Goal: Task Accomplishment & Management: Manage account settings

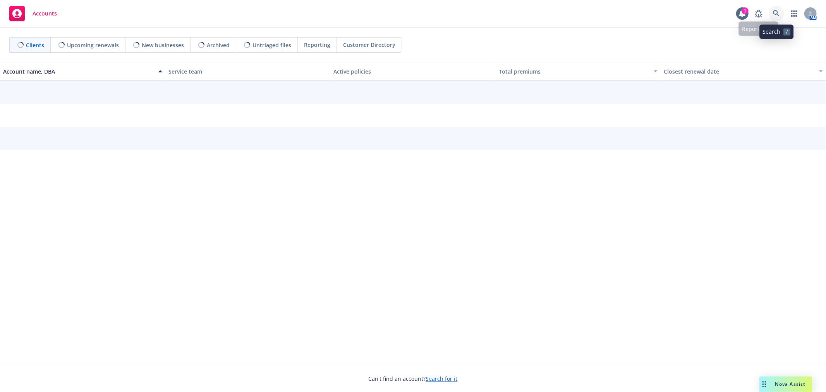
click at [773, 19] on link at bounding box center [776, 13] width 15 height 15
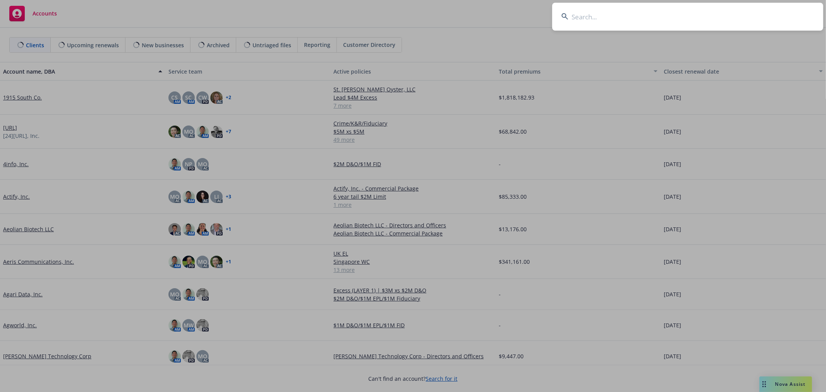
click at [635, 17] on input at bounding box center [687, 17] width 271 height 28
type input "passes"
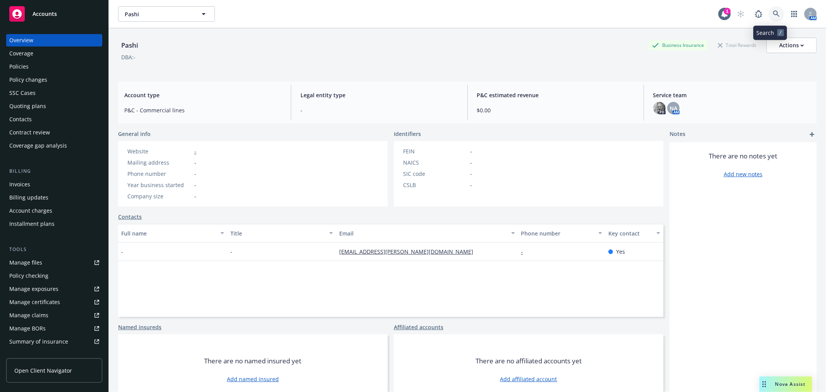
click at [774, 17] on link at bounding box center [776, 13] width 15 height 15
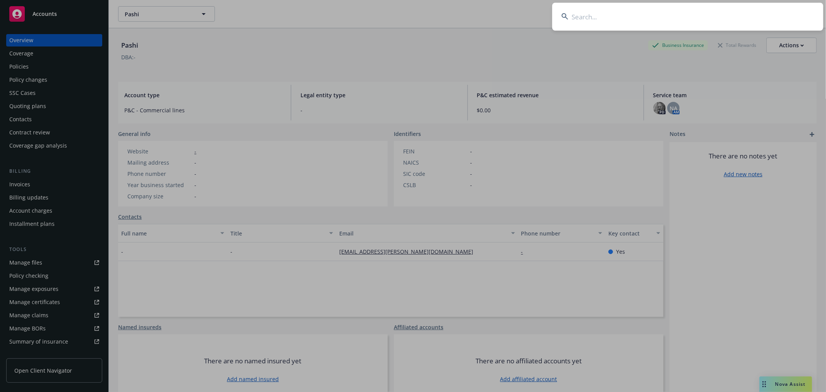
drag, startPoint x: 722, startPoint y: 23, endPoint x: 720, endPoint y: 13, distance: 10.6
click at [719, 20] on input at bounding box center [687, 17] width 271 height 28
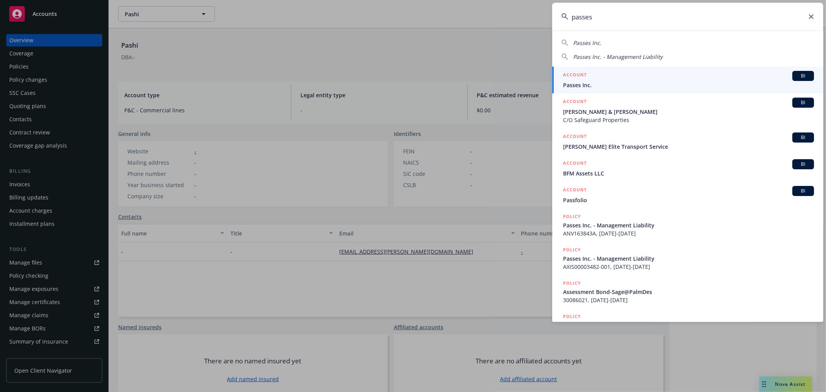
type input "passes"
click at [634, 87] on span "Passes Inc." at bounding box center [688, 85] width 251 height 8
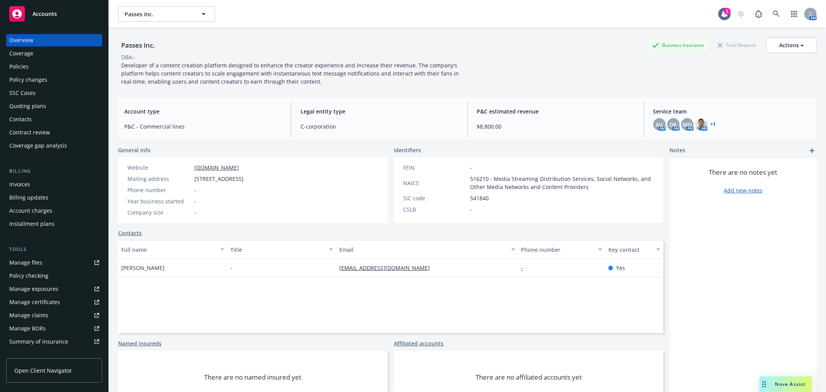
click at [24, 59] on div "Coverage" at bounding box center [21, 53] width 24 height 12
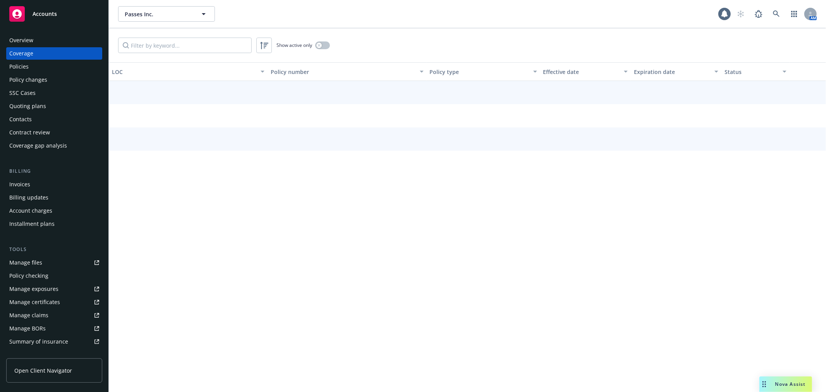
click at [24, 63] on div "Policies" at bounding box center [18, 66] width 19 height 12
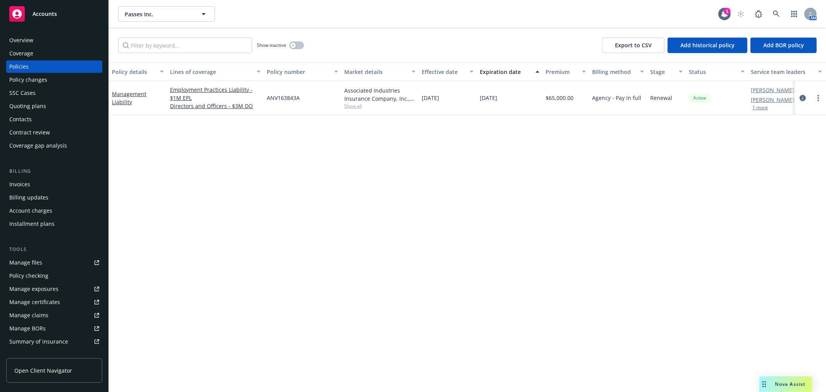
click at [24, 39] on div "Overview" at bounding box center [21, 40] width 24 height 12
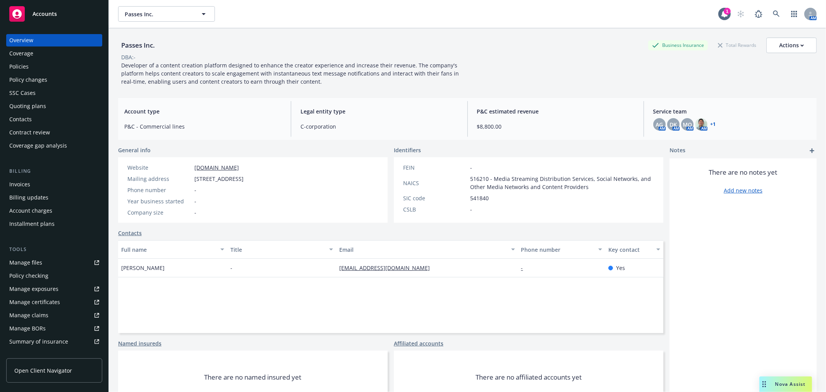
click at [711, 125] on link "+ 1" at bounding box center [713, 124] width 5 height 5
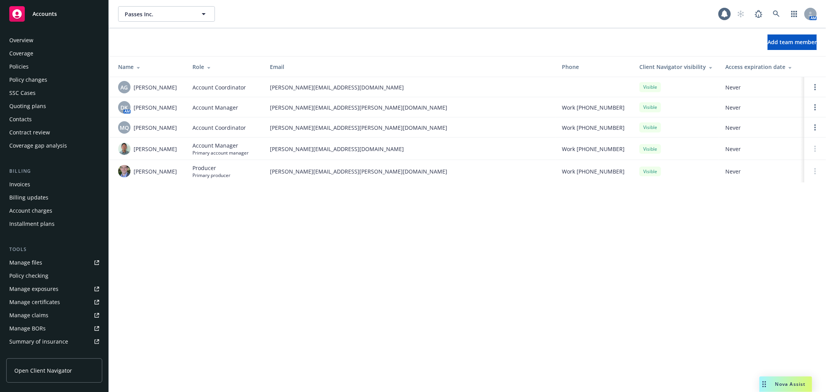
scroll to position [126, 0]
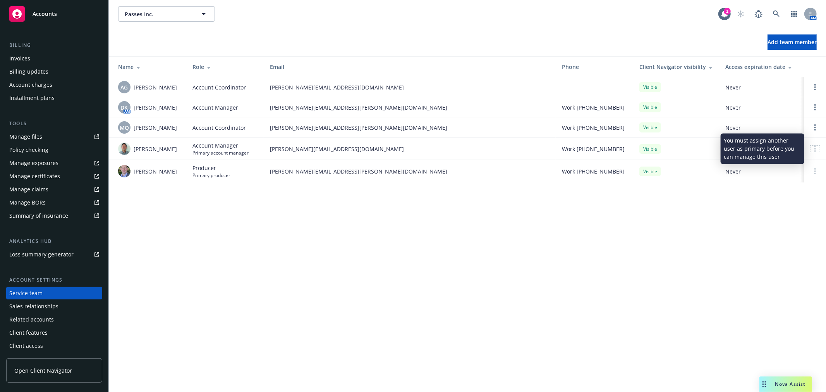
click at [817, 146] on div at bounding box center [815, 149] width 9 height 6
click at [816, 151] on circle at bounding box center [816, 151] width 2 height 2
click at [817, 109] on link "Open options" at bounding box center [815, 107] width 9 height 9
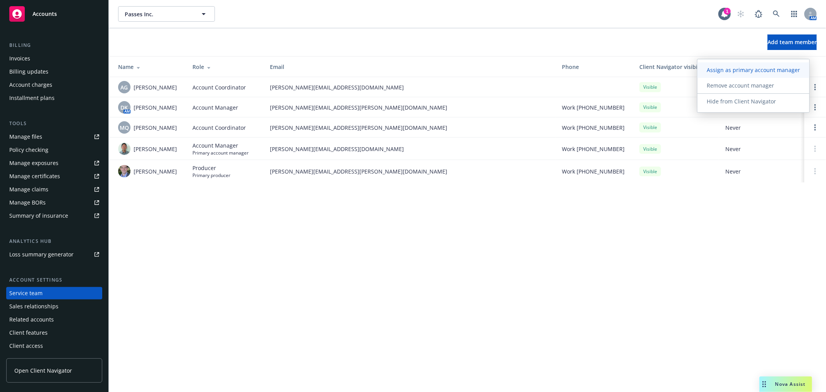
click at [771, 72] on span "Assign as primary account manager" at bounding box center [754, 69] width 112 height 7
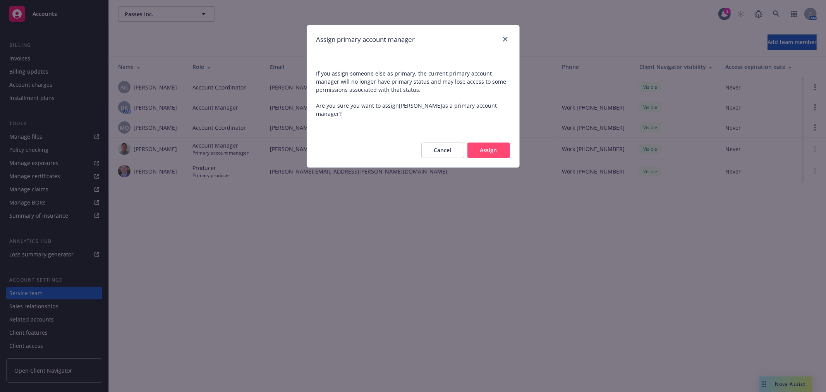
drag, startPoint x: 482, startPoint y: 138, endPoint x: 729, endPoint y: 137, distance: 246.8
click at [483, 143] on button "Assign" at bounding box center [489, 150] width 43 height 15
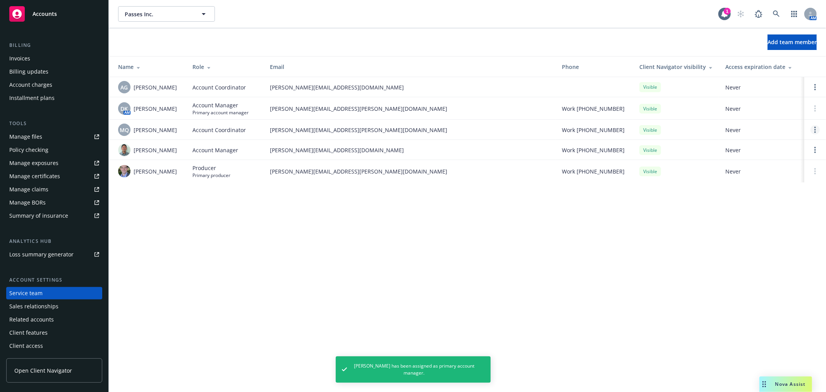
click at [815, 133] on link "Open options" at bounding box center [815, 129] width 9 height 9
click at [792, 110] on span "Remove account coordinator" at bounding box center [763, 107] width 93 height 7
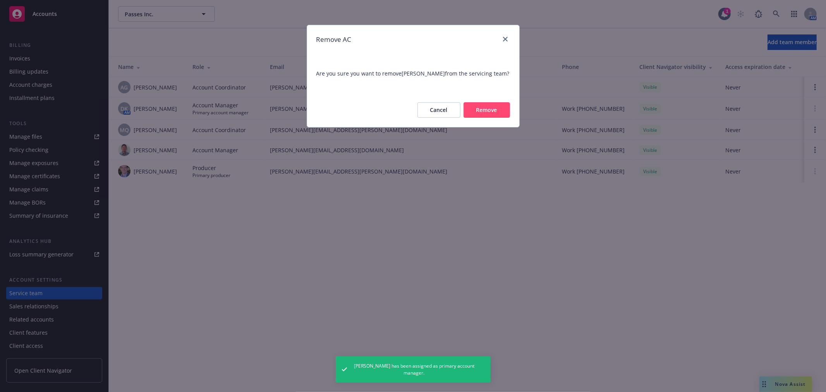
click at [477, 106] on button "Remove" at bounding box center [487, 109] width 46 height 15
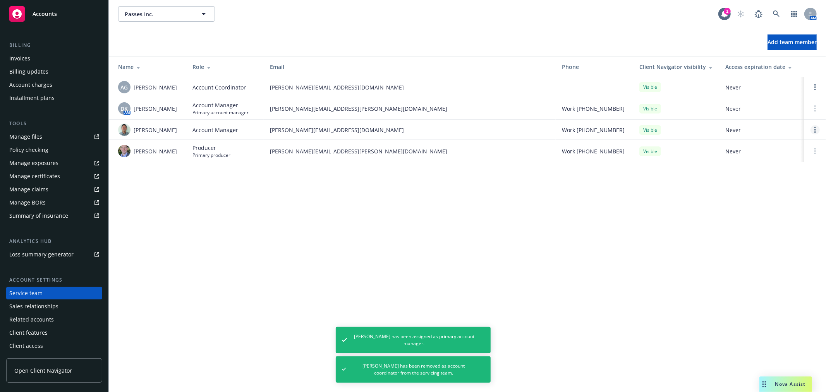
click at [816, 127] on link "Open options" at bounding box center [815, 129] width 9 height 9
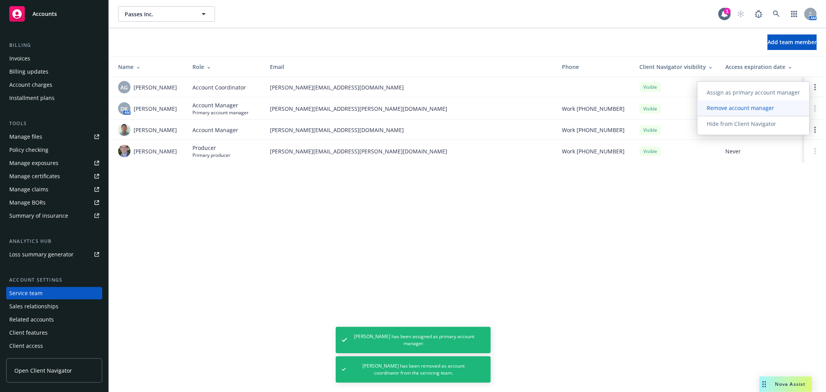
click at [760, 111] on span "Remove account manager" at bounding box center [741, 107] width 86 height 7
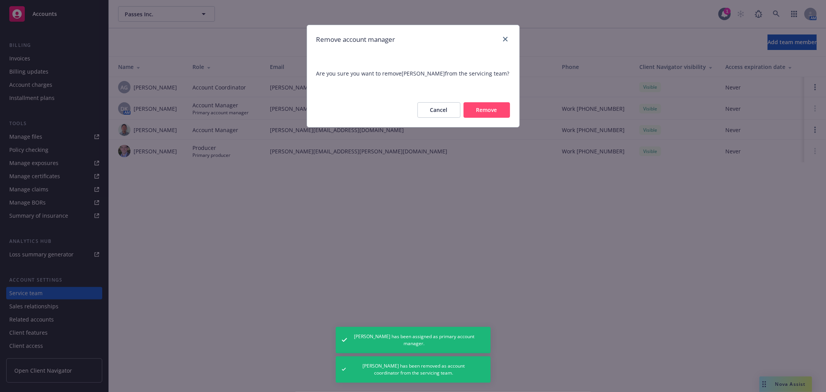
click at [488, 108] on button "Remove" at bounding box center [487, 109] width 46 height 15
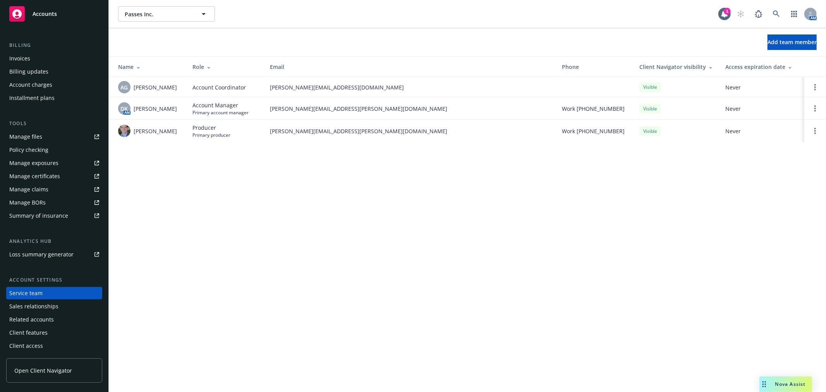
click at [792, 379] on div "Nova Assist" at bounding box center [786, 384] width 53 height 15
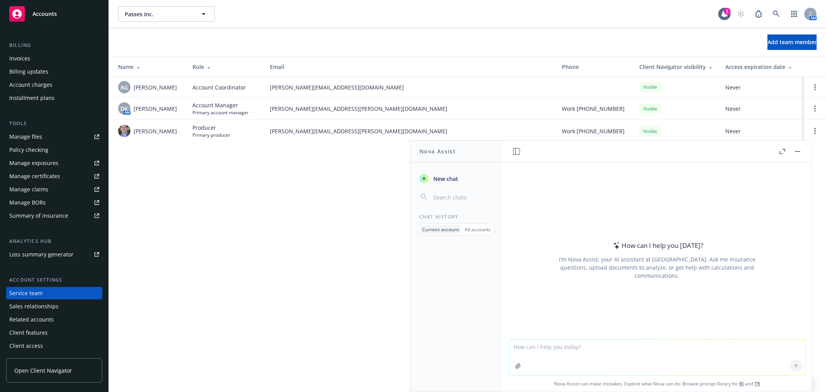
drag, startPoint x: 640, startPoint y: 343, endPoint x: 637, endPoint y: 348, distance: 5.7
click at [638, 343] on textarea at bounding box center [657, 358] width 297 height 36
paste textarea "Issue Underwriter Interest / Required Action Restructuring Purpose Clear explan…"
type textarea "Issue Underwriter Interest / Required Action Restructuring Purpose Clear explan…"
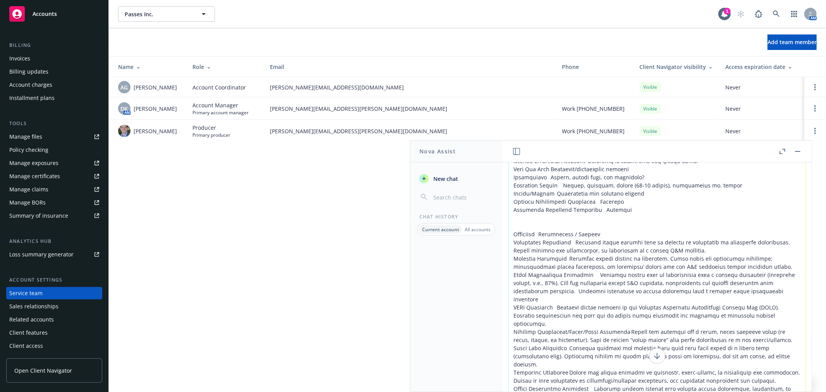
scroll to position [0, 0]
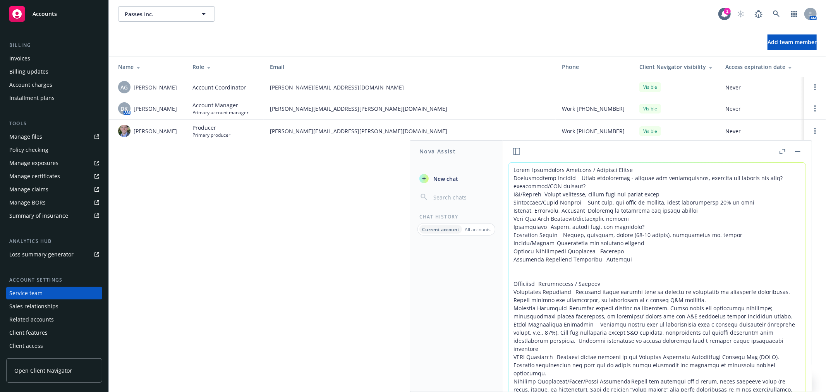
drag, startPoint x: 773, startPoint y: 378, endPoint x: 493, endPoint y: 169, distance: 348.8
click at [503, 158] on div "Nova Assist New chat Chat History Current account All accounts How can I help y…" at bounding box center [658, 266] width 310 height 252
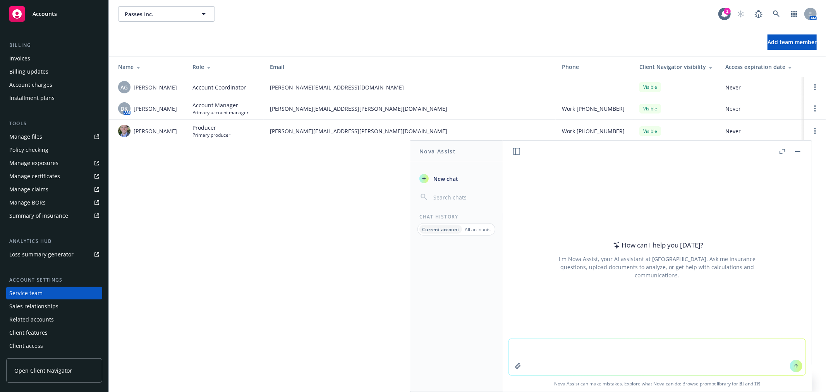
click at [649, 351] on textarea at bounding box center [657, 357] width 297 height 36
paste textarea "Issue Underwriter Interest / Required Action Restructuring Purpose Clear explan…"
type textarea "Issue Underwriter Interest / Required Action Restructuring Purpose Clear explan…"
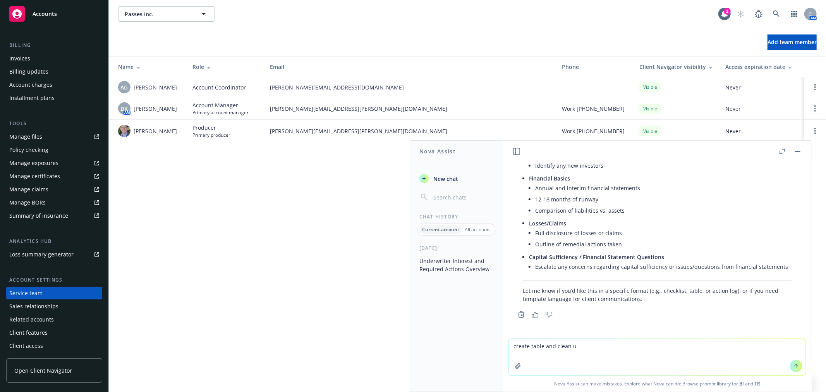
scroll to position [355, 0]
type textarea "create table and clean up/shorten"
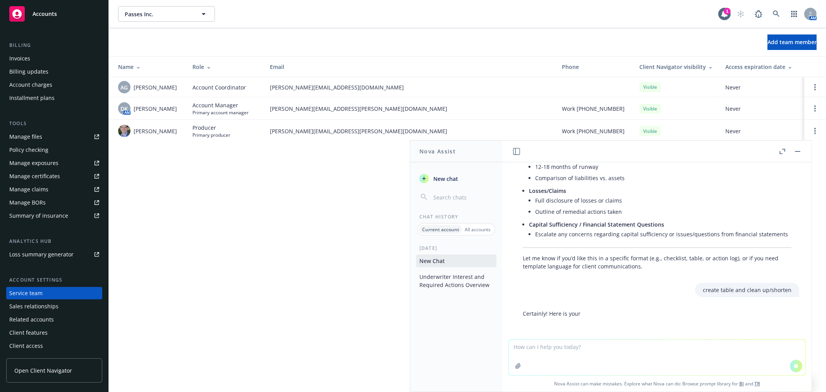
scroll to position [391, 0]
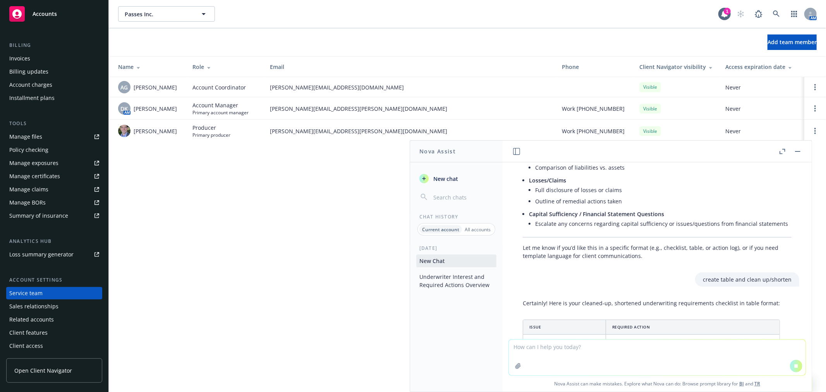
click at [783, 150] on icon "button" at bounding box center [783, 151] width 6 height 5
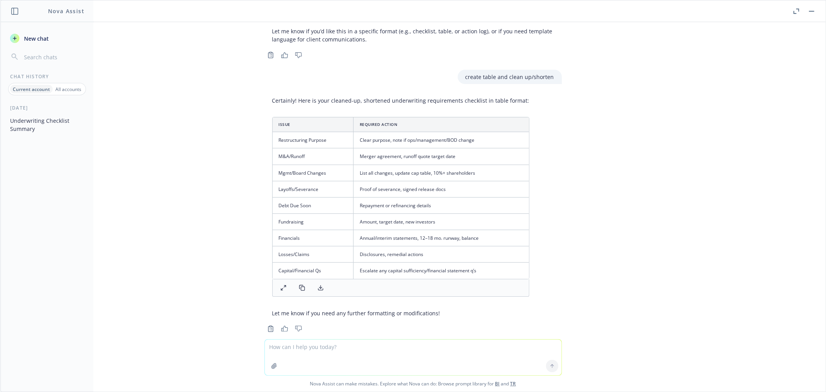
scroll to position [480, 0]
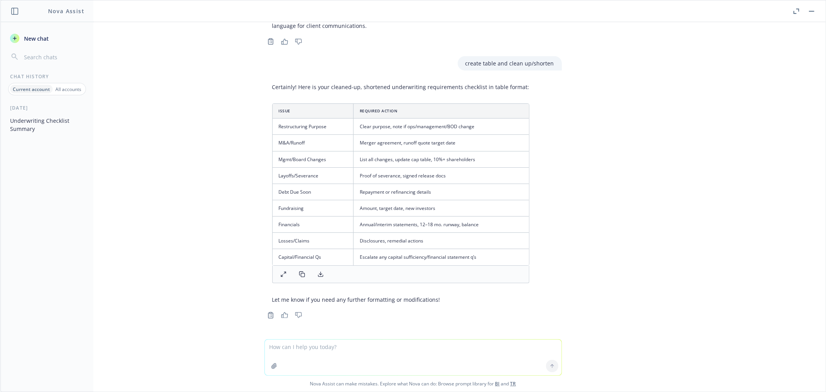
click at [430, 211] on td "Amount, target date, new investors" at bounding box center [441, 208] width 176 height 16
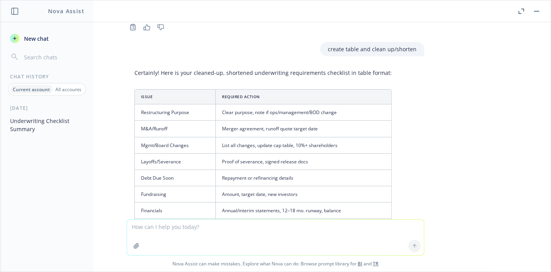
scroll to position [521, 0]
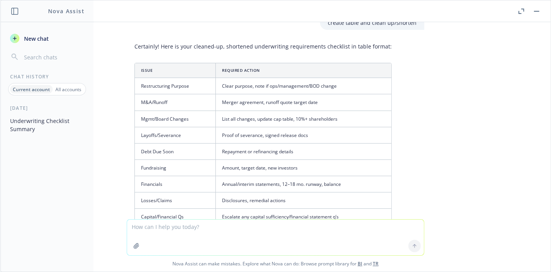
click at [301, 139] on td "Proof of severance, signed release docs" at bounding box center [304, 135] width 176 height 16
click at [301, 138] on td "Proof of severance, signed release docs" at bounding box center [304, 135] width 176 height 16
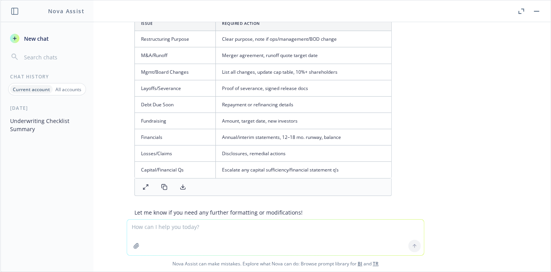
scroll to position [599, 0]
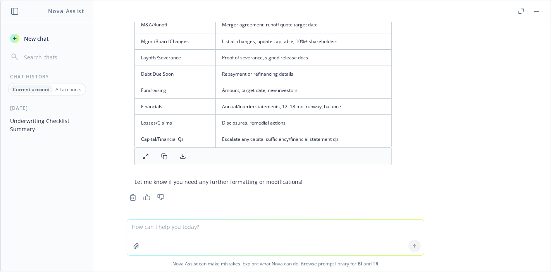
click at [313, 232] on textarea at bounding box center [275, 237] width 297 height 36
type textarea "clean up"
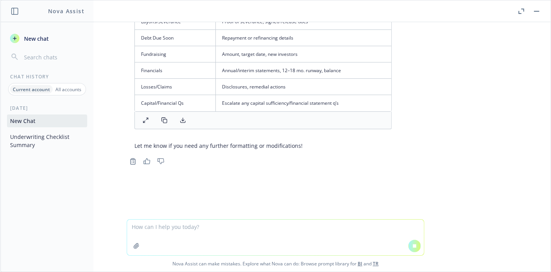
paste textarea "Thank you for the quick response! Attached are the signed applications. We will…"
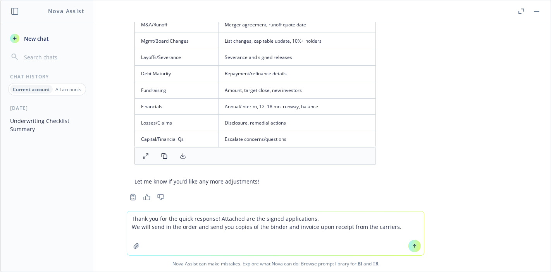
scroll to position [879, 0]
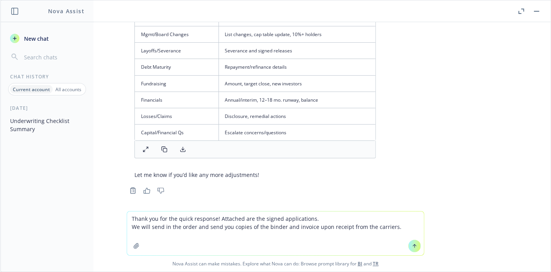
type textarea "Thank you for the quick response! Attached are the signed applications. We will…"
click at [418, 244] on div at bounding box center [414, 245] width 19 height 19
click at [416, 244] on button at bounding box center [414, 245] width 12 height 12
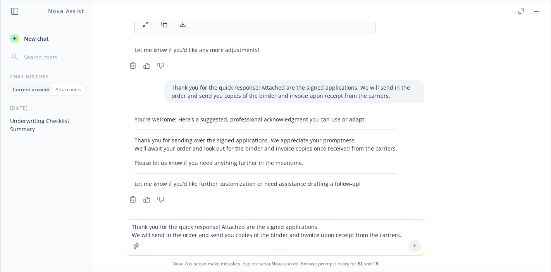
scroll to position [1005, 0]
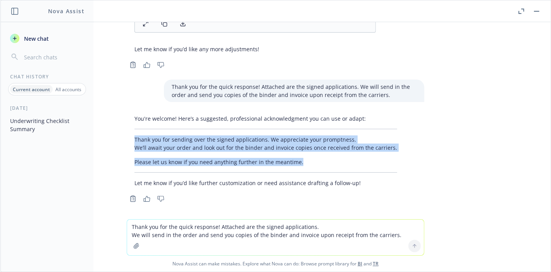
drag, startPoint x: 335, startPoint y: 158, endPoint x: 126, endPoint y: 138, distance: 210.1
click at [127, 138] on div "You're welcome! Here’s a suggested, professional acknowledgment you can use or …" at bounding box center [266, 150] width 278 height 79
copy div "Thank you for sending over the signed applications. We appreciate your promptne…"
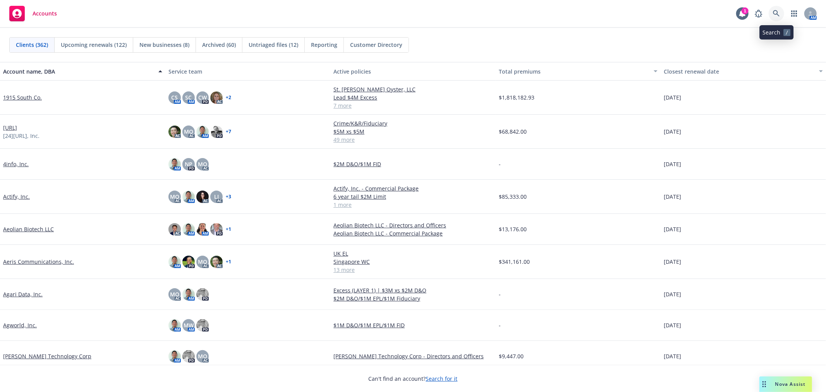
click at [781, 14] on link at bounding box center [776, 13] width 15 height 15
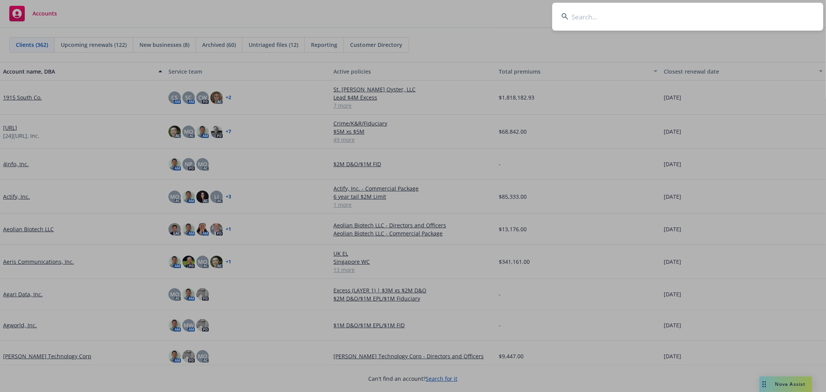
click at [663, 17] on input at bounding box center [687, 17] width 271 height 28
type input "emrgn"
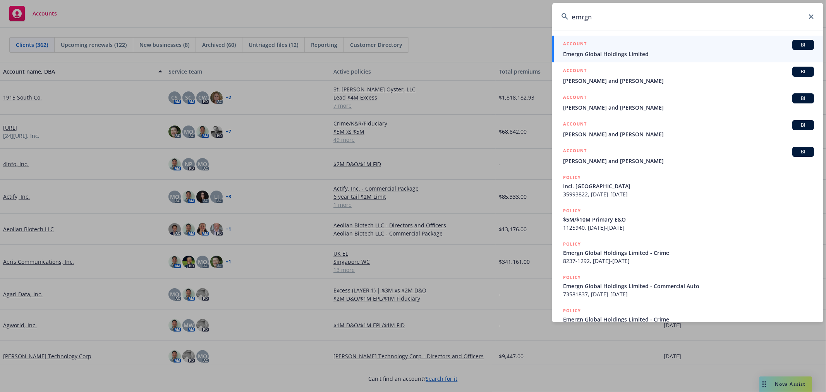
click at [659, 49] on div "ACCOUNT BI" at bounding box center [688, 45] width 251 height 10
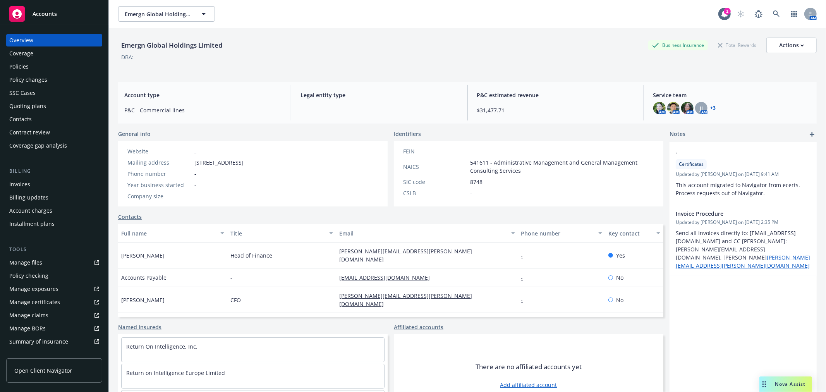
click at [26, 105] on div "Quoting plans" at bounding box center [27, 106] width 37 height 12
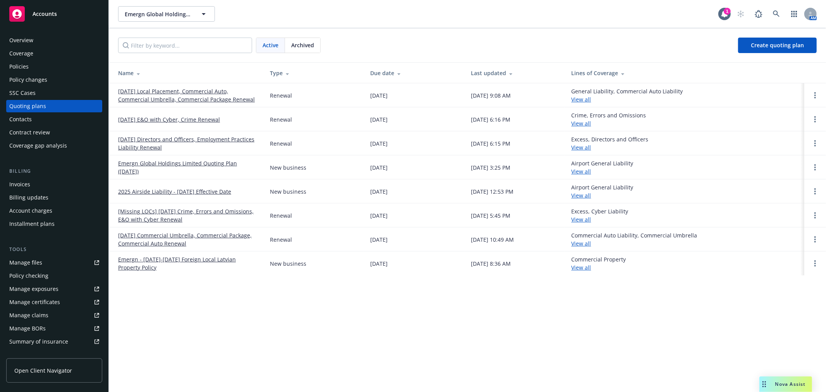
click at [167, 139] on link "[DATE] Directors and Officers, Employment Practices Liability Renewal" at bounding box center [187, 143] width 139 height 16
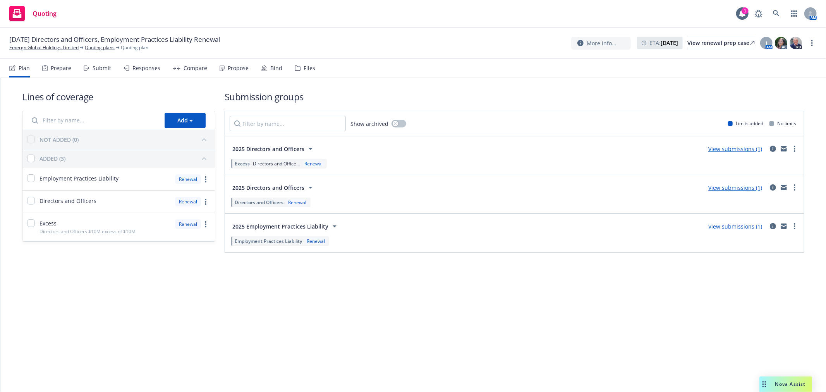
click at [306, 67] on div "Files" at bounding box center [310, 68] width 12 height 6
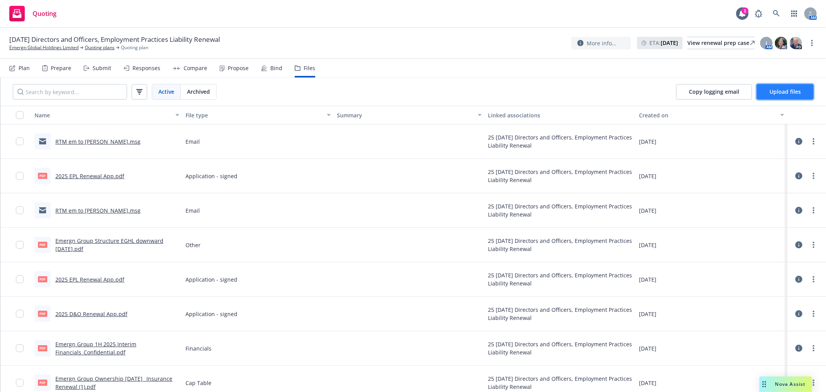
click at [772, 91] on span "Upload files" at bounding box center [785, 91] width 31 height 7
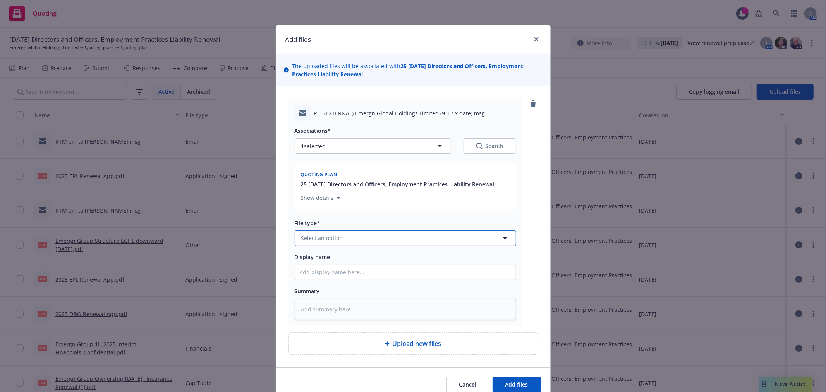
click at [354, 238] on button "Select an option" at bounding box center [406, 238] width 222 height 15
type input "quote"
click at [349, 202] on div "Quote" at bounding box center [406, 196] width 212 height 11
click at [330, 274] on input "Display name" at bounding box center [405, 272] width 221 height 15
type textarea "x"
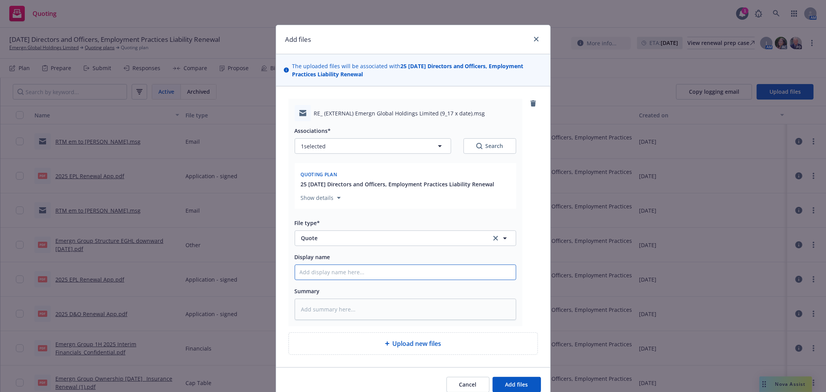
type input "E"
type textarea "x"
type input "EP"
type textarea "x"
type input "EPL"
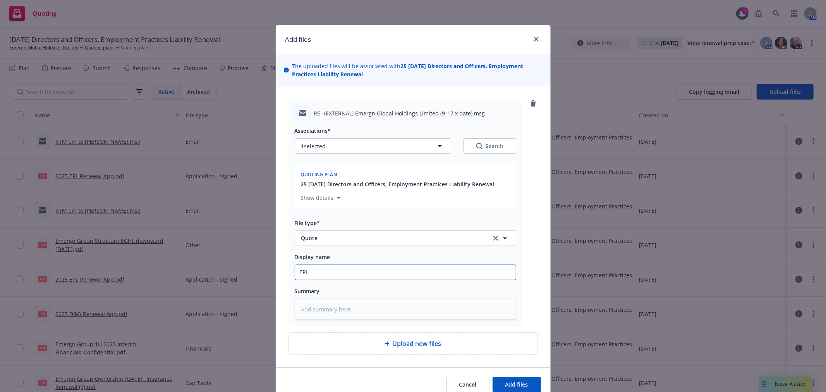
click at [493, 377] on button "Add files" at bounding box center [517, 384] width 48 height 15
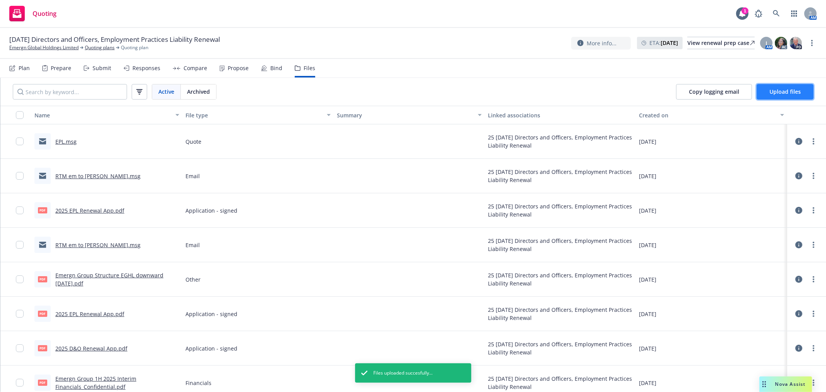
click at [776, 96] on button "Upload files" at bounding box center [785, 91] width 57 height 15
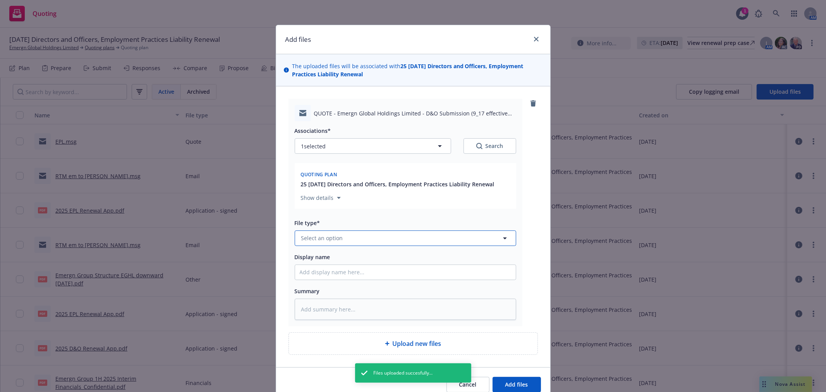
drag, startPoint x: 323, startPoint y: 241, endPoint x: 329, endPoint y: 234, distance: 9.0
click at [323, 240] on span "Select an option" at bounding box center [322, 238] width 42 height 8
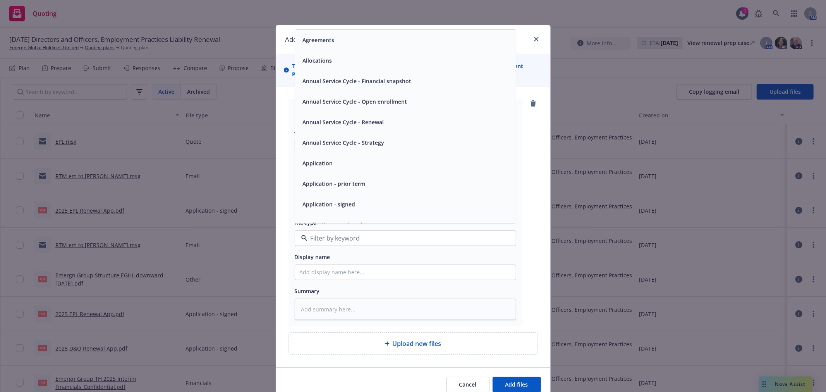
type textarea "x"
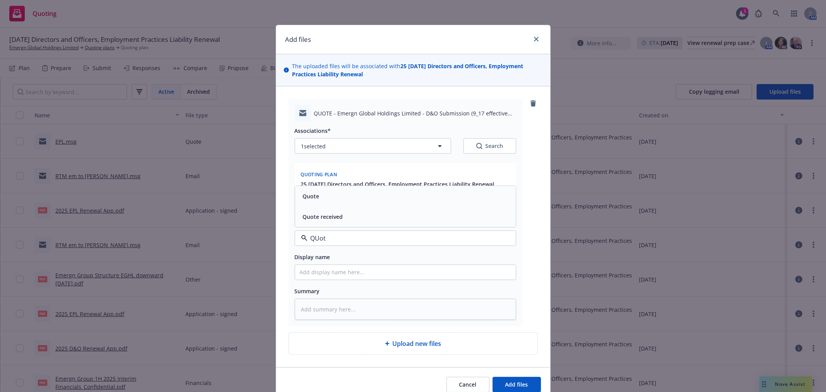
type input "QUote"
click at [326, 195] on div "Quote" at bounding box center [406, 196] width 212 height 11
click at [327, 274] on input "Display name" at bounding box center [405, 272] width 221 height 15
type textarea "x"
type input "D&"
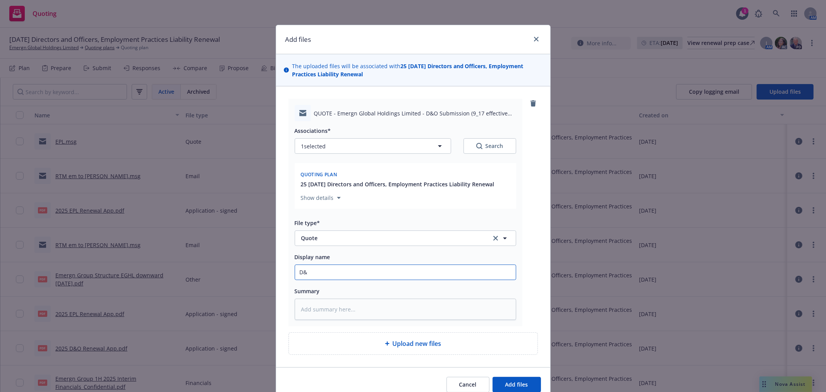
type textarea "x"
type input "D&O"
type textarea "x"
type input "D&O"
type textarea "x"
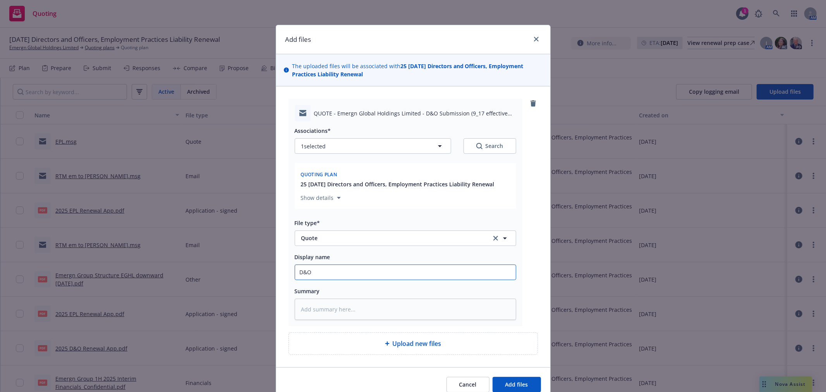
type input "D&O w"
type textarea "x"
type input "D&O wu"
type textarea "x"
type input "D&O wuo"
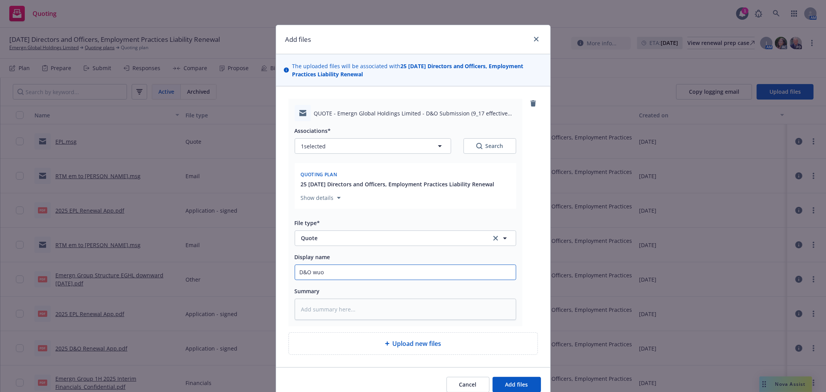
type textarea "x"
type input "D&O wu"
type textarea "x"
type input "D&O w"
type textarea "x"
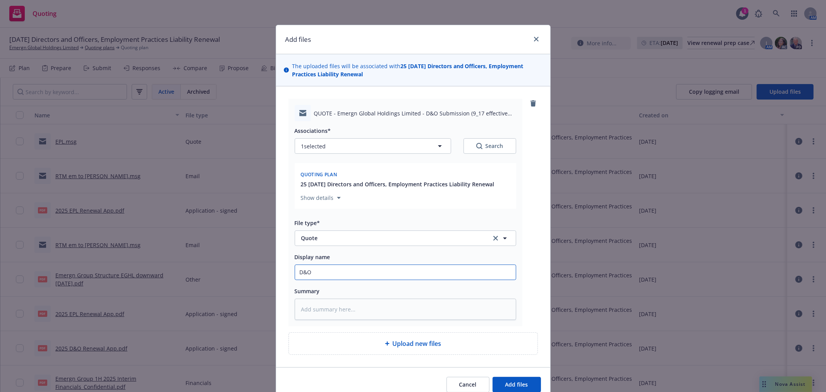
type input "D&O"
click at [493, 377] on button "Add files" at bounding box center [517, 384] width 48 height 15
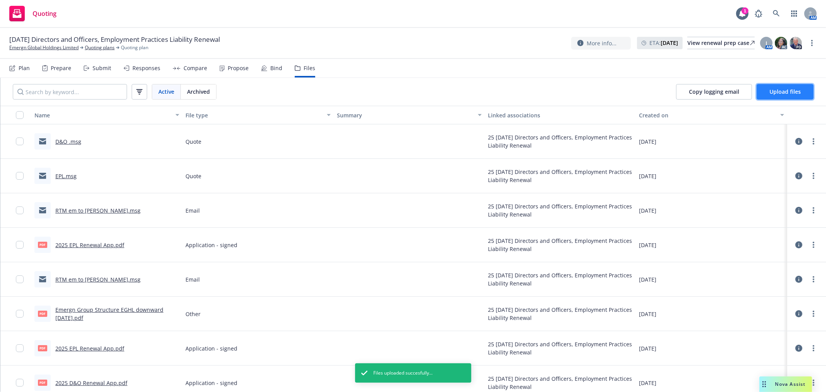
click at [771, 93] on span "Upload files" at bounding box center [785, 91] width 31 height 7
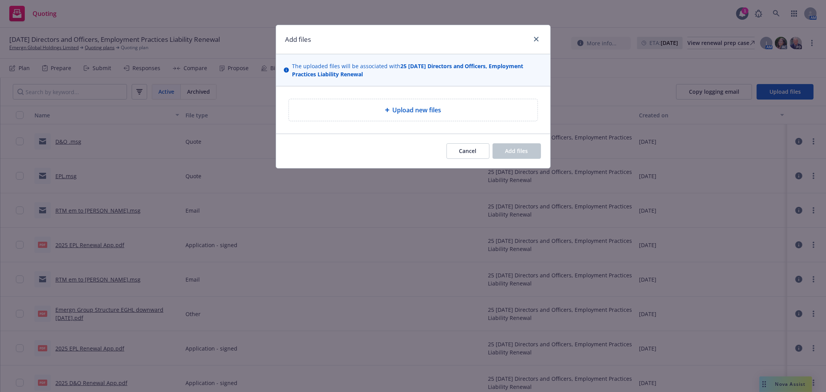
type textarea "x"
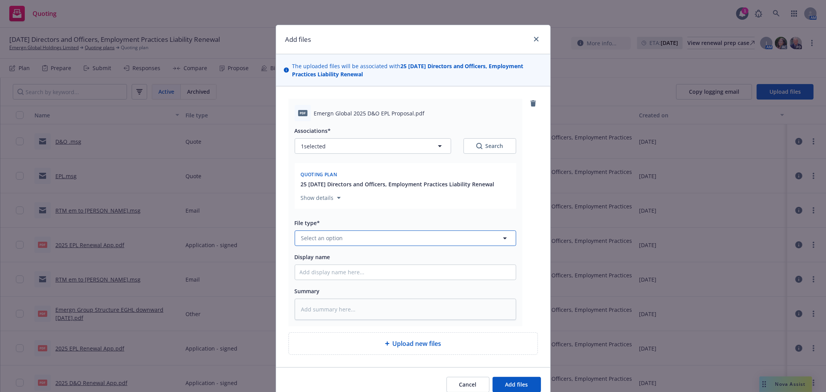
click at [396, 243] on button "Select an option" at bounding box center [406, 238] width 222 height 15
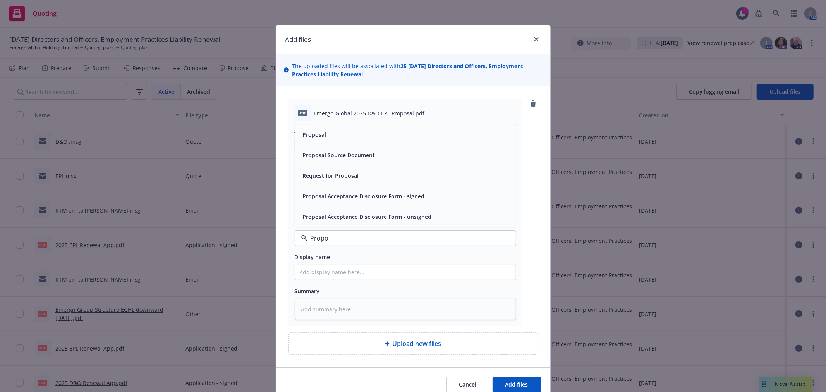
type input "Propoa"
type textarea "x"
type input "Proposa"
click at [374, 141] on div "Proposal" at bounding box center [405, 134] width 221 height 21
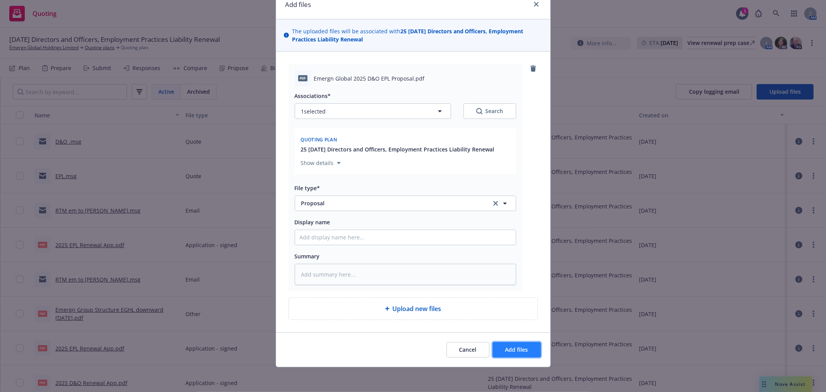
click at [506, 348] on span "Add files" at bounding box center [517, 349] width 23 height 7
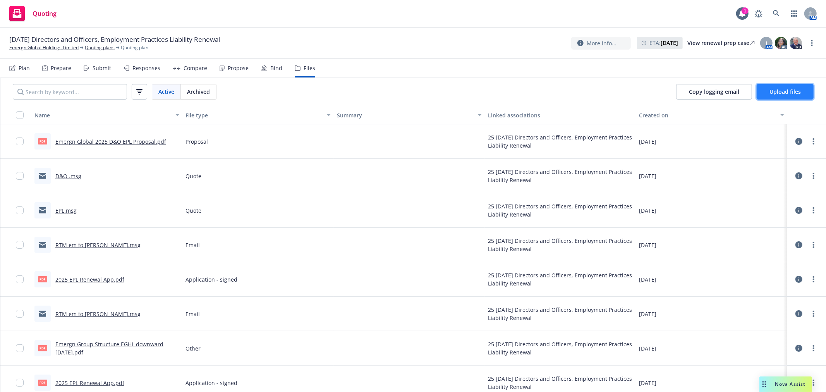
click at [802, 98] on button "Upload files" at bounding box center [785, 91] width 57 height 15
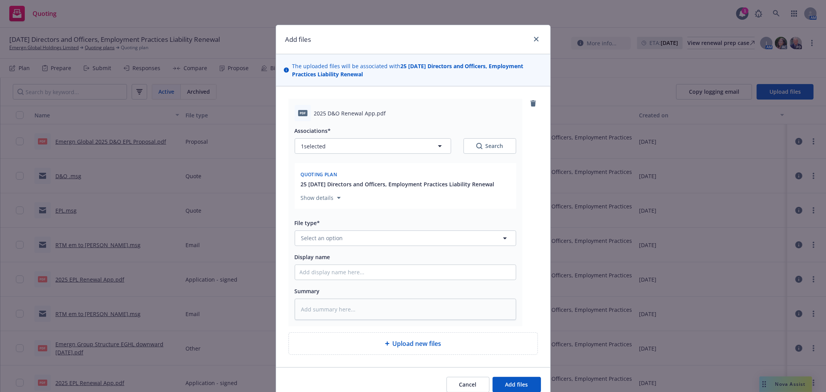
type textarea "x"
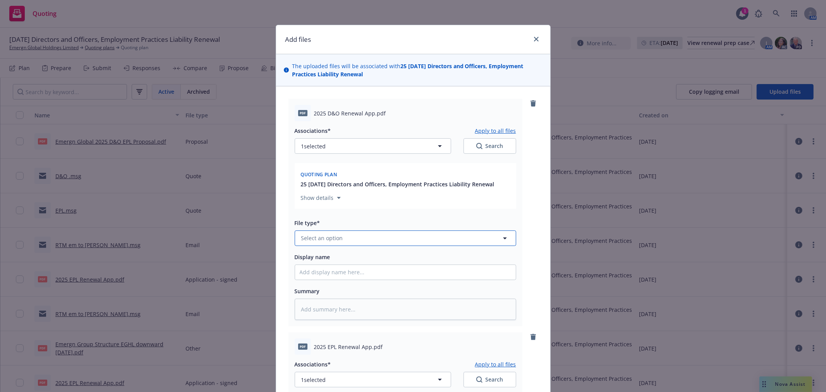
click at [359, 234] on button "Select an option" at bounding box center [406, 238] width 222 height 15
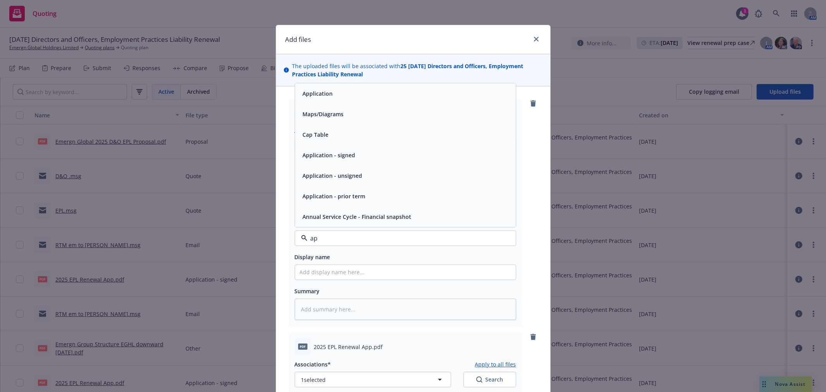
type input "app"
click at [353, 178] on div "Application - signed" at bounding box center [406, 175] width 212 height 11
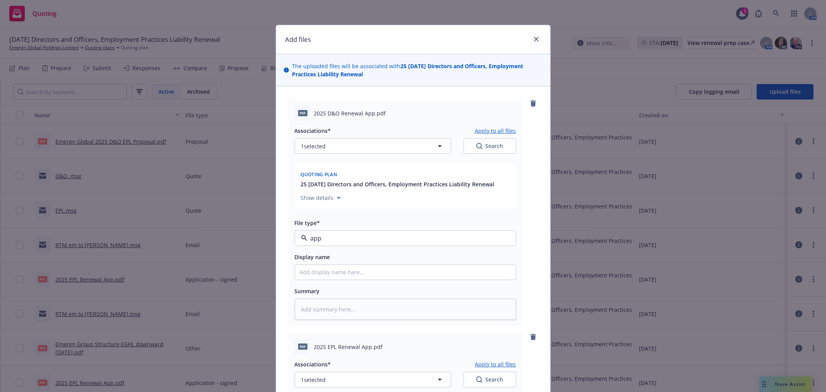
type textarea "x"
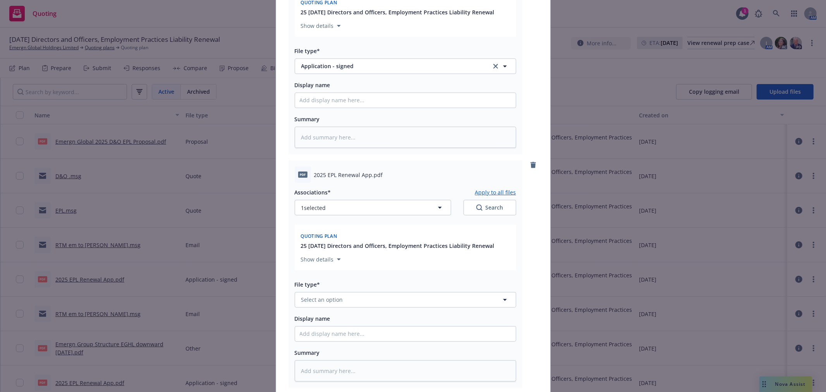
scroll to position [270, 0]
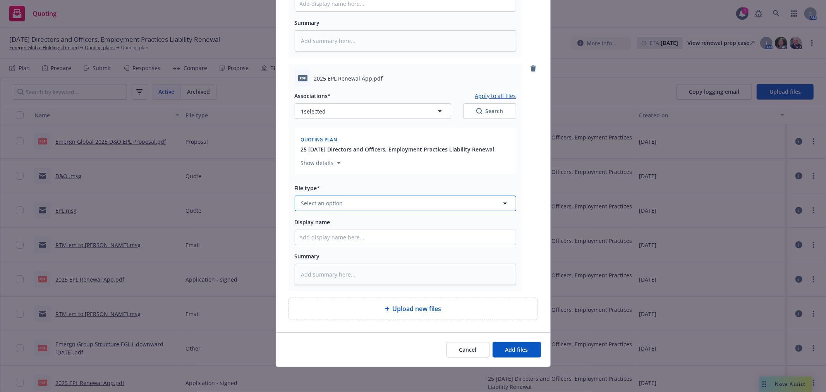
click at [370, 204] on button "Select an option" at bounding box center [406, 203] width 222 height 15
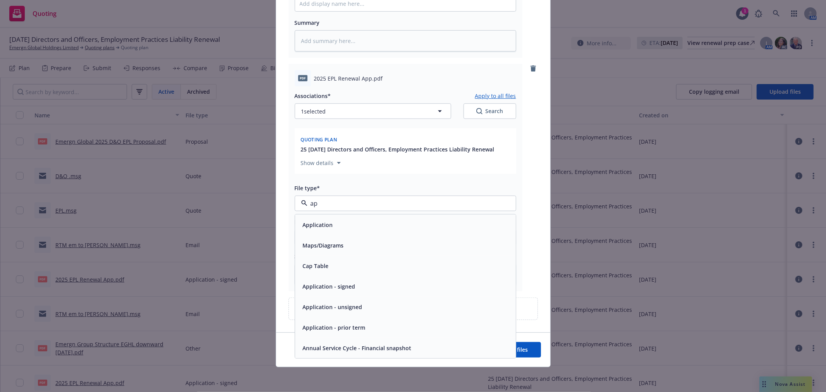
type input "app"
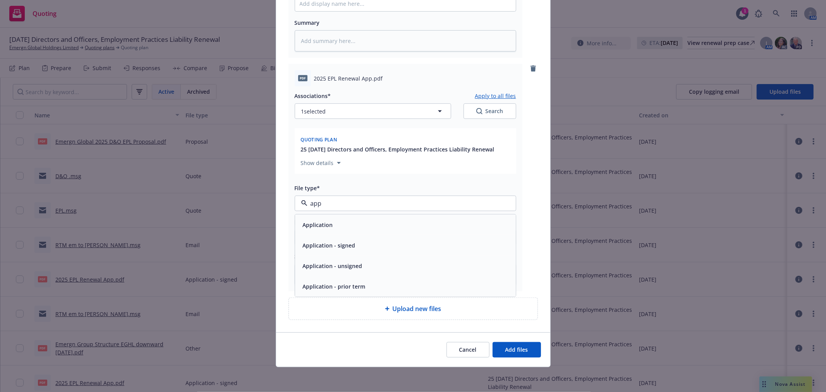
click at [351, 243] on span "Application - signed" at bounding box center [329, 245] width 53 height 8
click at [513, 354] on button "Add files" at bounding box center [517, 349] width 48 height 15
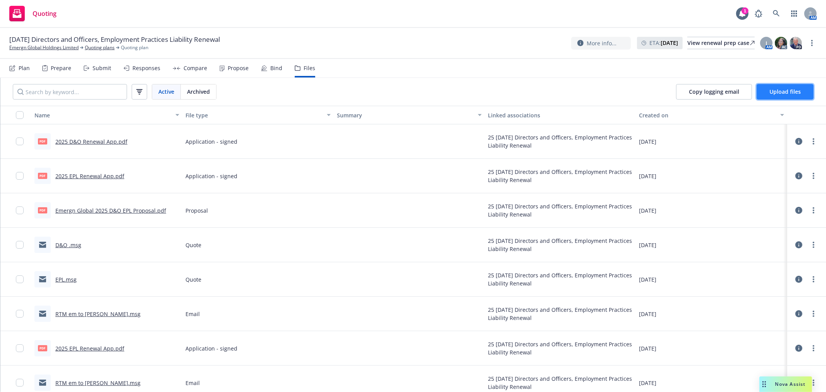
click at [787, 89] on button "Upload files" at bounding box center [785, 91] width 57 height 15
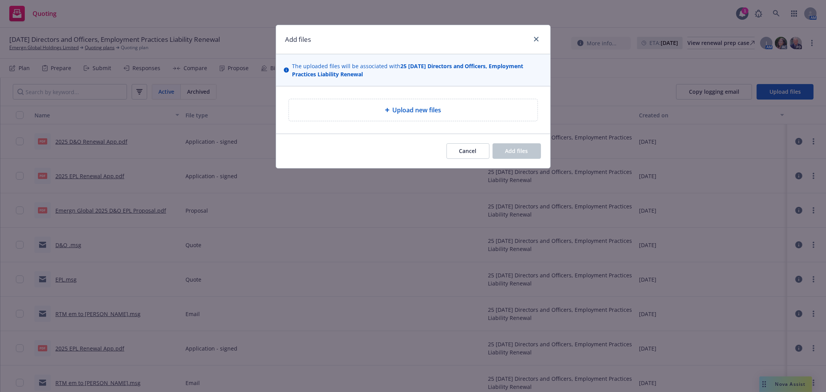
type textarea "x"
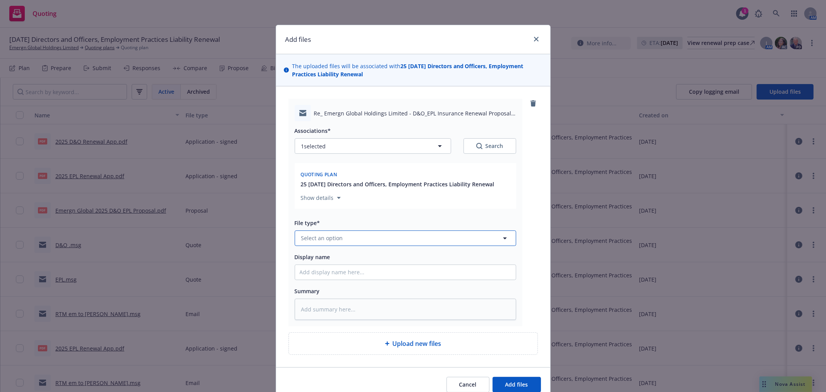
click at [365, 236] on button "Select an option" at bounding box center [406, 238] width 222 height 15
type input "bind"
click at [369, 182] on div "Bind Order" at bounding box center [405, 175] width 221 height 21
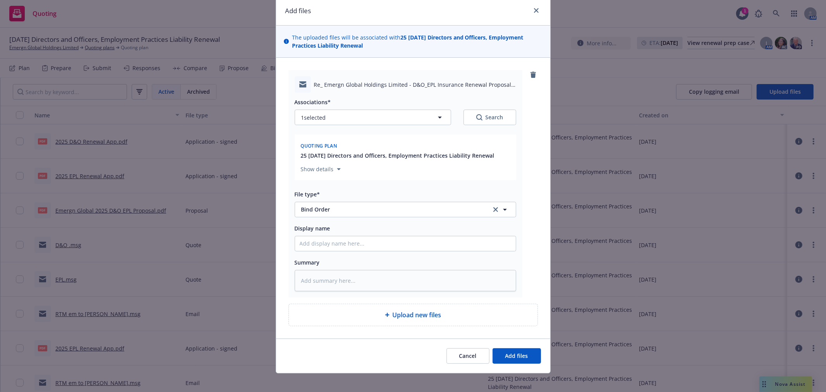
scroll to position [36, 0]
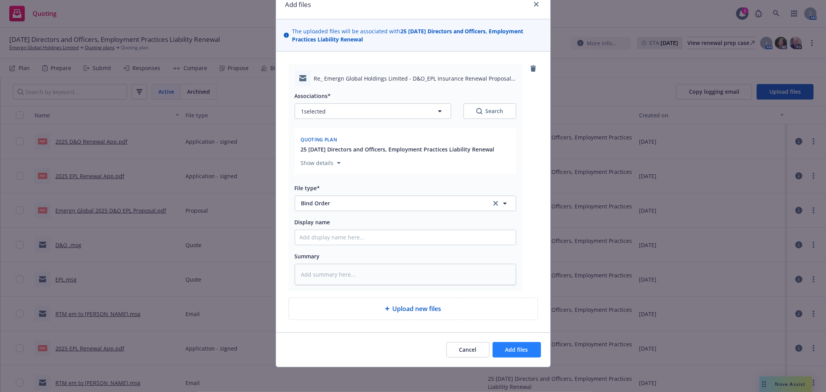
drag, startPoint x: 506, startPoint y: 339, endPoint x: 505, endPoint y: 344, distance: 5.2
click at [506, 339] on div "Cancel Add files" at bounding box center [413, 349] width 274 height 34
drag, startPoint x: 505, startPoint y: 350, endPoint x: 493, endPoint y: 355, distance: 12.7
click at [506, 350] on span "Add files" at bounding box center [517, 349] width 23 height 7
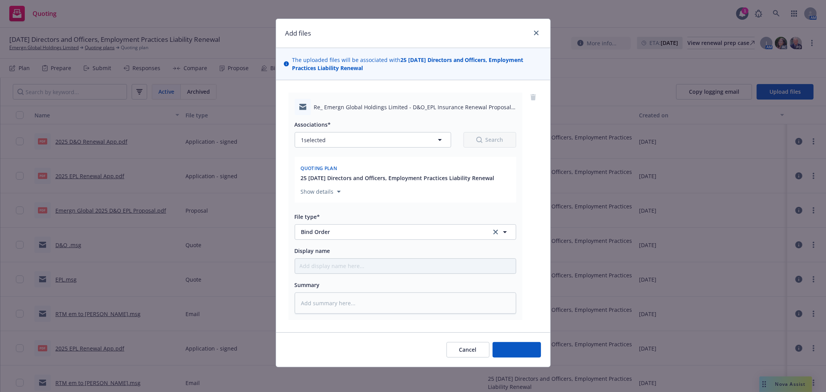
scroll to position [7, 0]
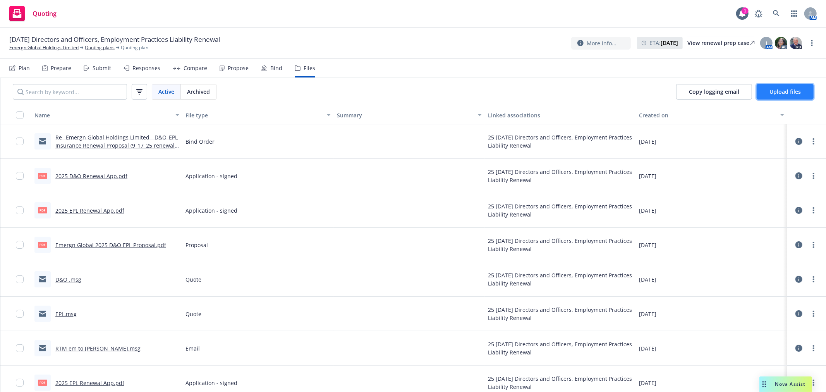
click at [790, 95] on button "Upload files" at bounding box center [785, 91] width 57 height 15
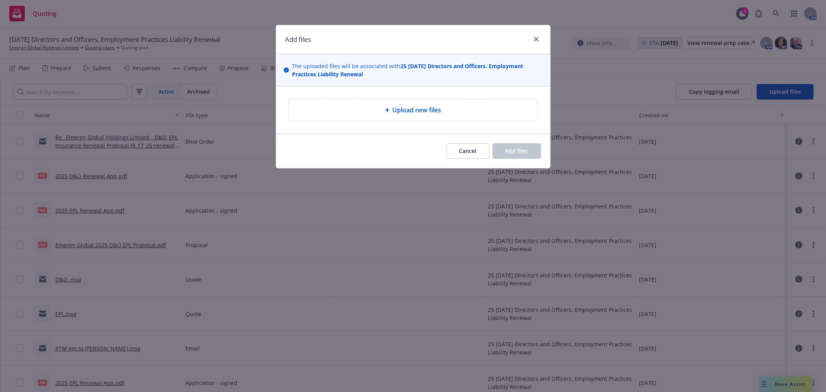
type textarea "x"
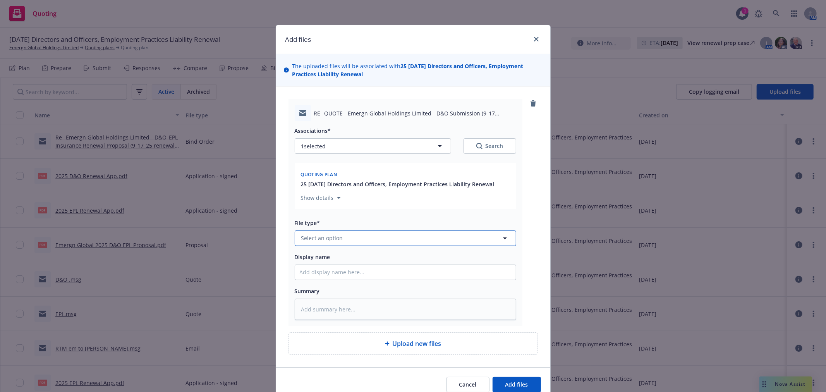
click at [376, 246] on button "Select an option" at bounding box center [406, 238] width 222 height 15
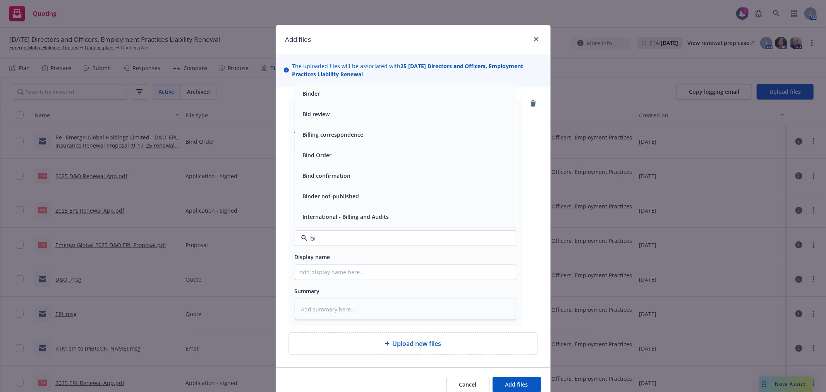
type input "bin"
click at [345, 181] on div "Bind Order" at bounding box center [406, 175] width 212 height 11
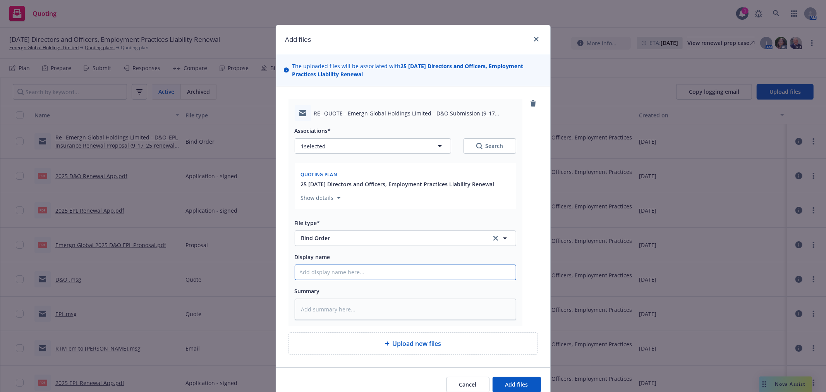
drag, startPoint x: 325, startPoint y: 269, endPoint x: 322, endPoint y: 273, distance: 4.7
click at [324, 270] on input "Display name" at bounding box center [405, 272] width 221 height 15
type textarea "x"
type input "D"
type textarea "x"
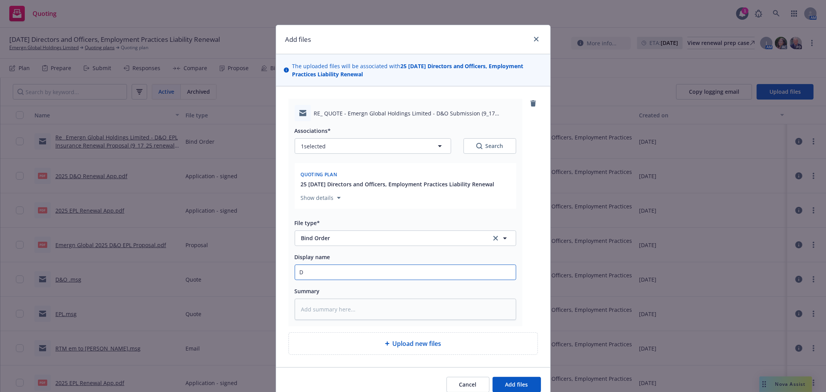
type input "D&"
type textarea "x"
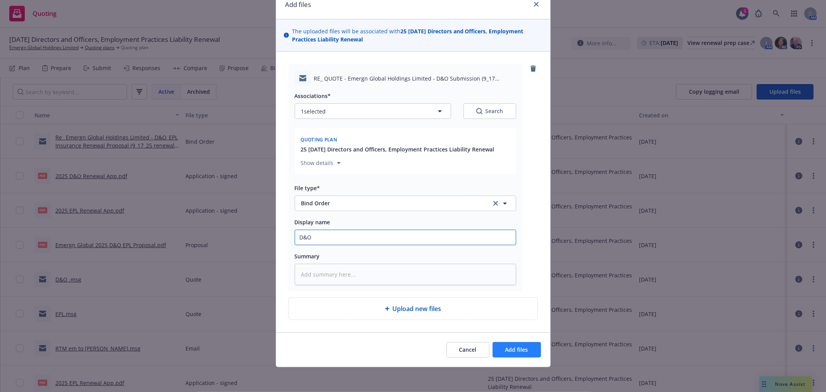
type input "D&O"
click at [525, 350] on button "Add files" at bounding box center [517, 349] width 48 height 15
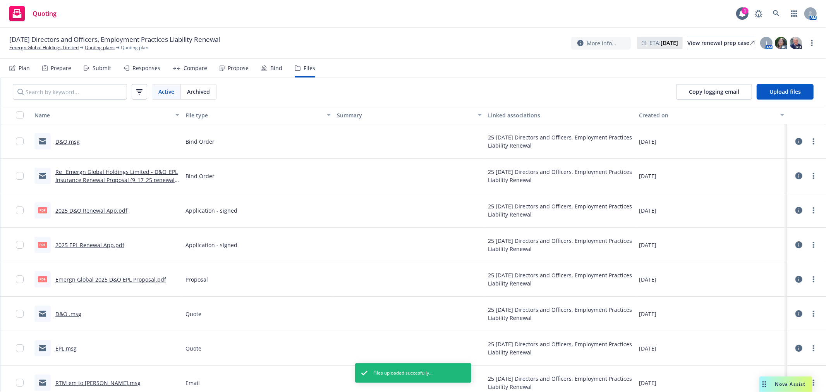
click at [787, 83] on div "Copy logging email Upload files" at bounding box center [745, 92] width 162 height 28
click at [785, 88] on span "Upload files" at bounding box center [785, 91] width 31 height 7
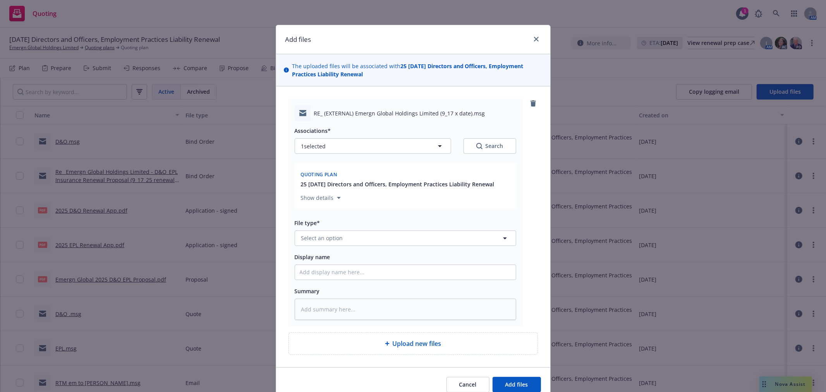
type textarea "x"
click at [376, 238] on button "Select an option" at bounding box center [406, 238] width 222 height 15
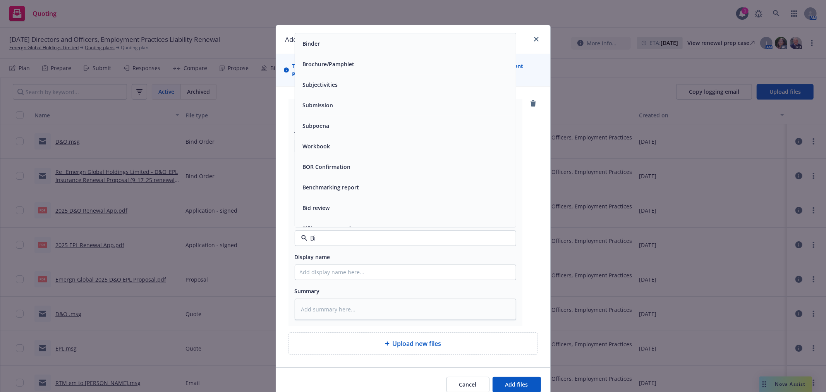
type input "Bin"
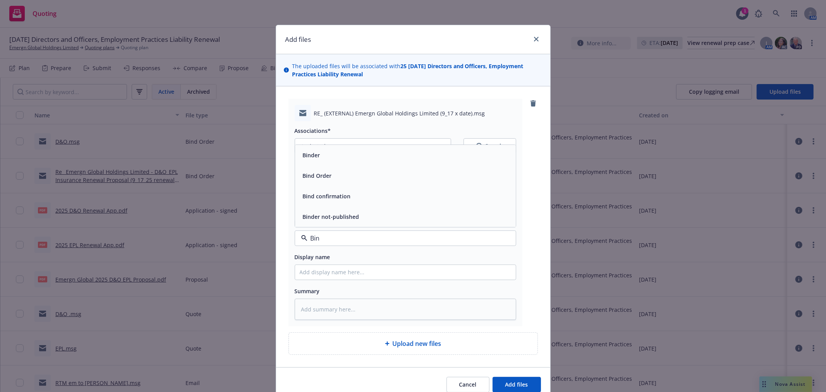
click at [362, 177] on div "Bind Order" at bounding box center [406, 175] width 212 height 11
click at [340, 280] on input "Display name" at bounding box center [405, 272] width 221 height 15
type textarea "x"
type input "E"
type textarea "x"
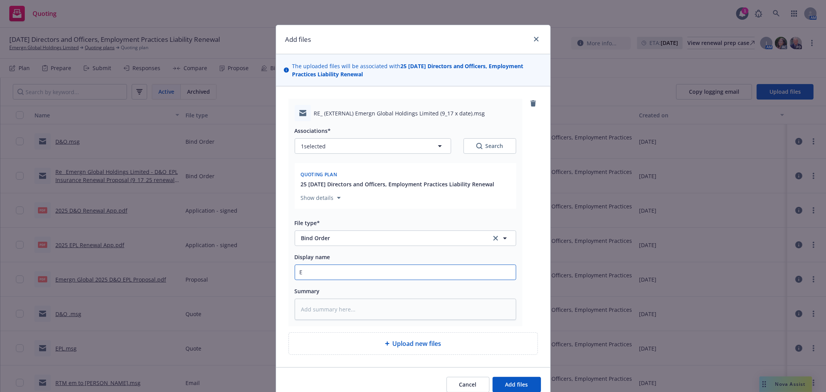
type input "EP"
type textarea "x"
type input "EPL"
click at [493, 377] on button "Add files" at bounding box center [517, 384] width 48 height 15
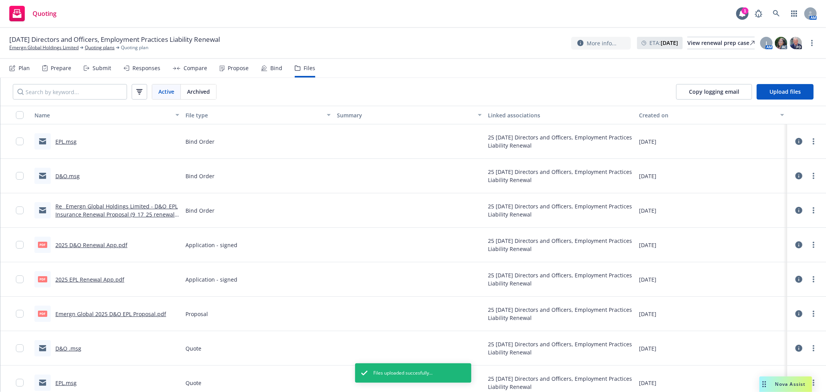
click at [813, 208] on div at bounding box center [807, 210] width 33 height 25
click at [810, 208] on link "more" at bounding box center [813, 210] width 9 height 9
click at [782, 254] on link "Edit" at bounding box center [773, 257] width 77 height 15
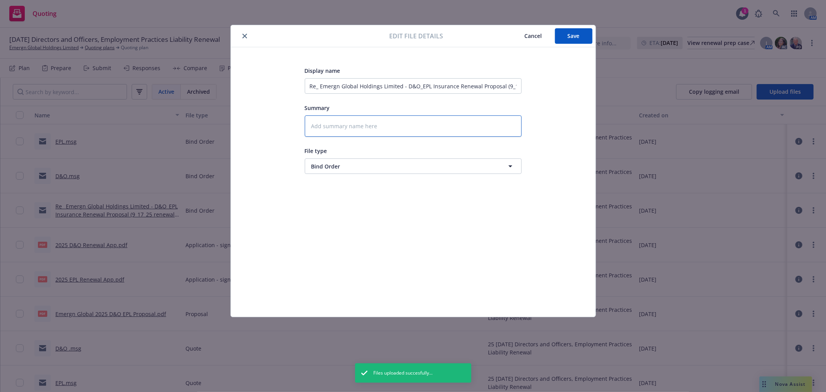
click at [358, 130] on textarea at bounding box center [413, 125] width 217 height 21
drag, startPoint x: 312, startPoint y: 86, endPoint x: 749, endPoint y: 102, distance: 436.9
click at [749, 102] on div "Edit file details Cancel Save Display name Re_ Emergn Global Holdings Limited -…" at bounding box center [413, 196] width 826 height 392
type textarea "x"
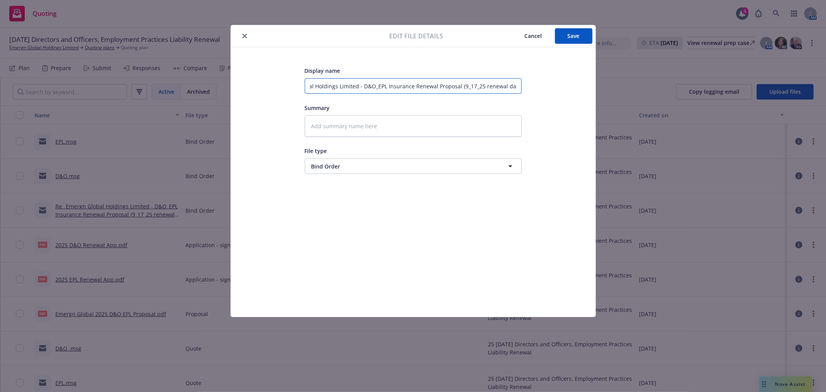
type input "R"
drag, startPoint x: 390, startPoint y: 83, endPoint x: 276, endPoint y: 78, distance: 114.0
click at [276, 78] on div "Display name R Summary File type Bind Order Bind Order" at bounding box center [413, 182] width 334 height 232
type textarea "x"
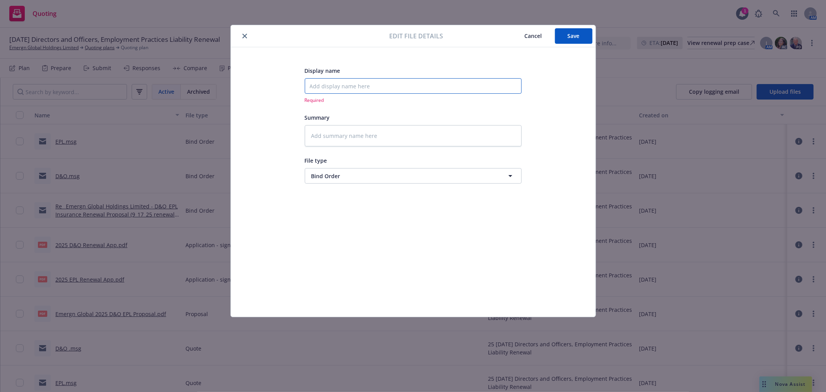
type textarea "x"
type input "C"
type textarea "x"
type input "CB"
type textarea "x"
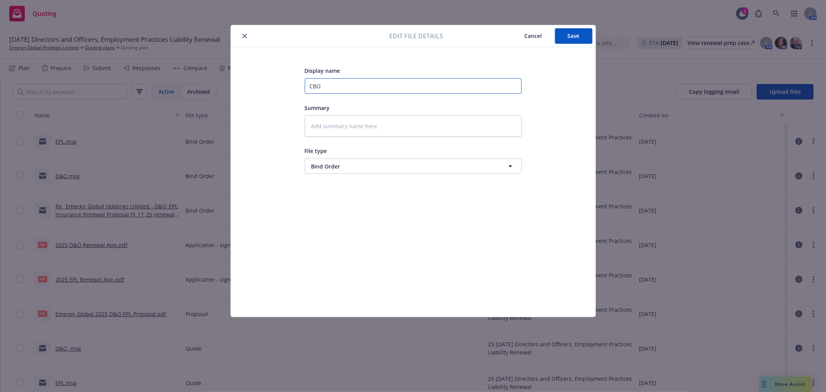
type input "CBO"
drag, startPoint x: 590, startPoint y: 32, endPoint x: 582, endPoint y: 32, distance: 8.5
click at [582, 32] on button "Save" at bounding box center [574, 35] width 38 height 15
type textarea "x"
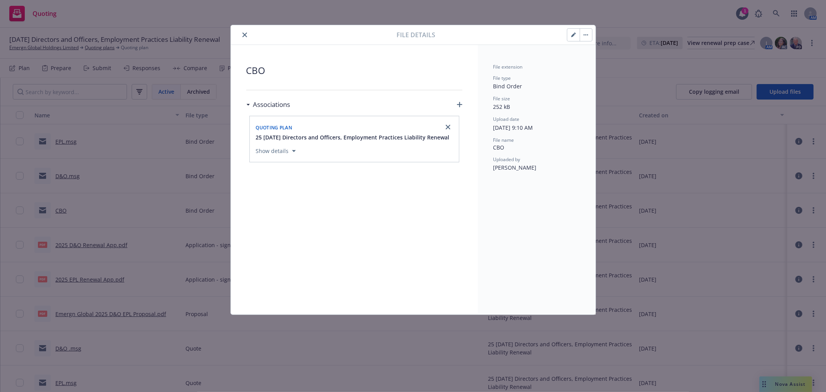
click at [243, 33] on icon "close" at bounding box center [245, 35] width 5 height 5
